Goal: Transaction & Acquisition: Purchase product/service

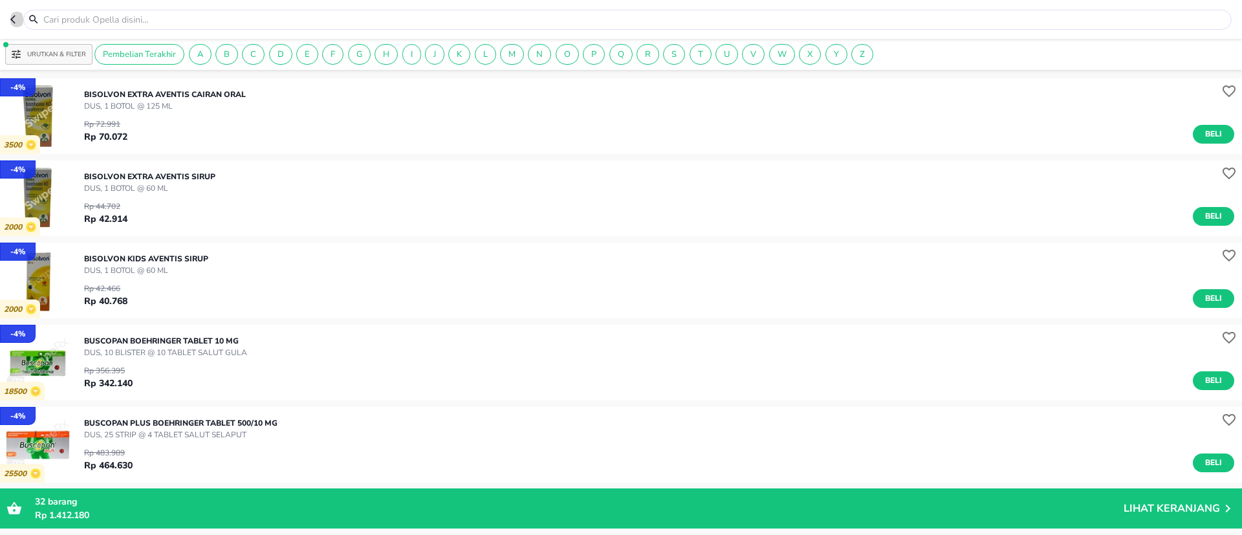
click at [22, 17] on button "button" at bounding box center [16, 20] width 13 height 20
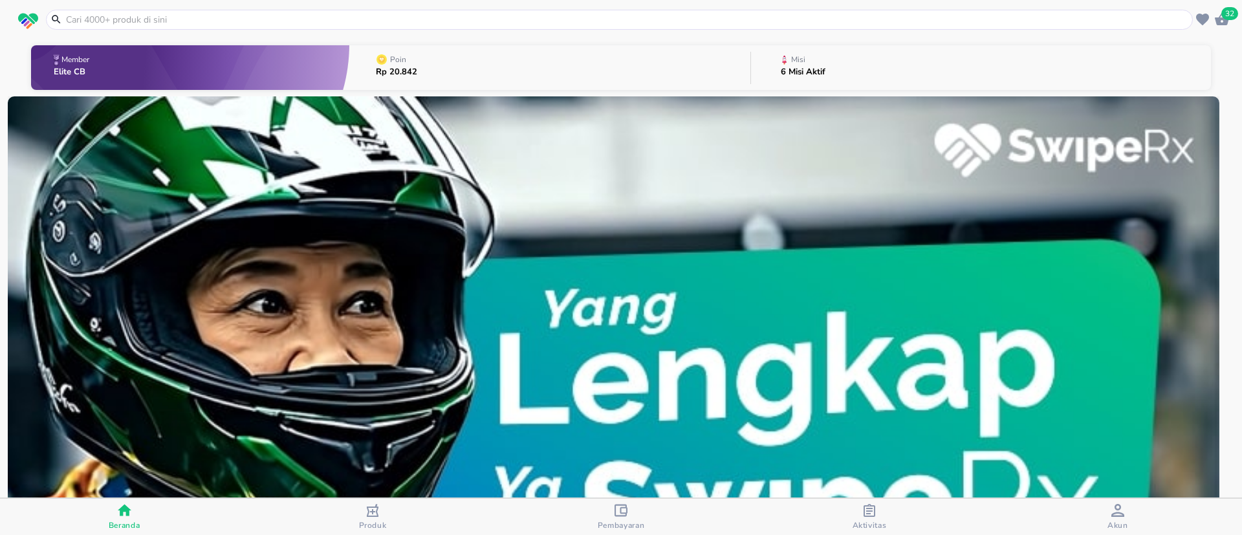
drag, startPoint x: 640, startPoint y: 243, endPoint x: 0, endPoint y: 314, distance: 644.4
click at [0, 314] on div "1 2 3 4 5 6 7 8 9 10 Lihat Semua" at bounding box center [621, 415] width 1242 height 639
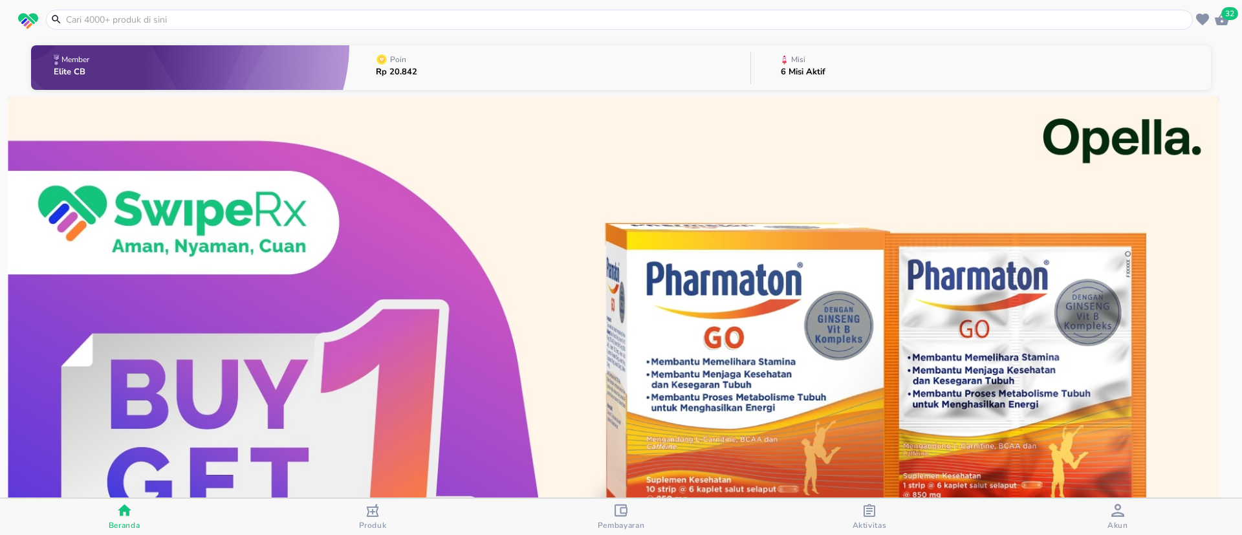
drag, startPoint x: 673, startPoint y: 290, endPoint x: 0, endPoint y: 411, distance: 683.6
click at [0, 411] on div "1 2 3 4 5 6 7 8 9 10 Lihat Semua" at bounding box center [621, 415] width 1242 height 639
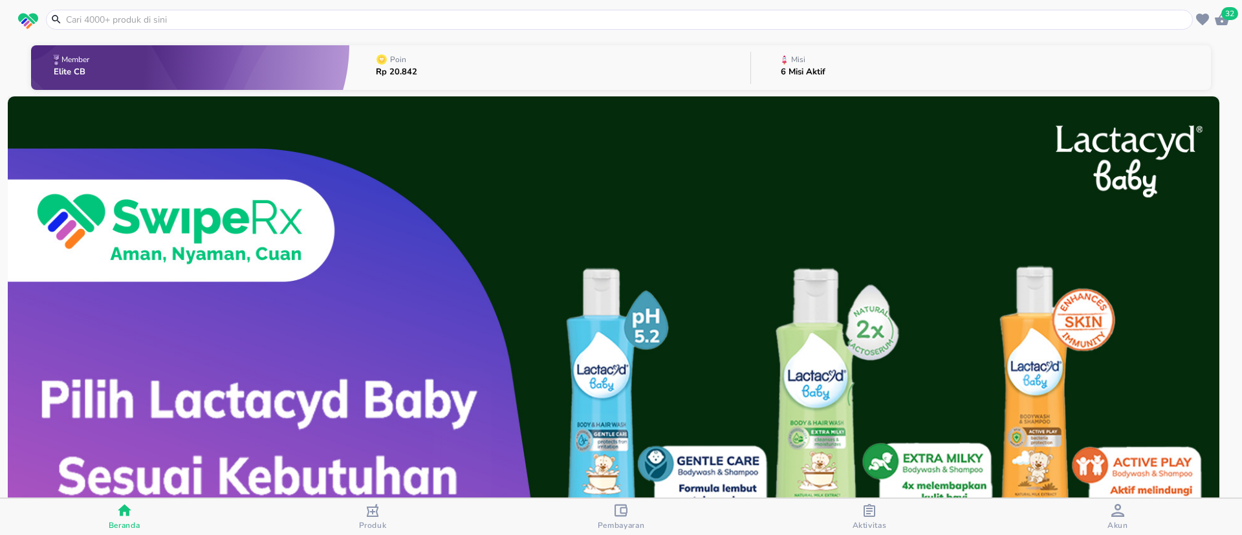
drag, startPoint x: 647, startPoint y: 333, endPoint x: 0, endPoint y: 534, distance: 677.5
click at [0, 534] on div "32 Member Elite CB Poin Rp 20.842 Misi 6 Misi Aktif 1 2 3 4 5 6 7 8 9 10 Lihat …" at bounding box center [621, 267] width 1242 height 535
click at [787, 373] on img at bounding box center [614, 399] width 1212 height 606
